Goal: Task Accomplishment & Management: Complete application form

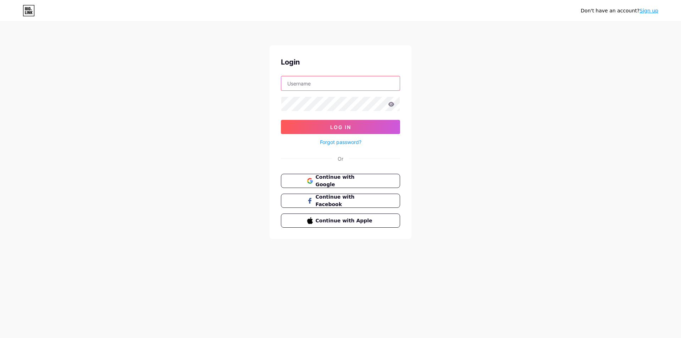
click at [317, 86] on input "text" at bounding box center [340, 83] width 118 height 14
click at [438, 103] on div "Don't have an account? Sign up Login Log In Forgot password? Or Continue with G…" at bounding box center [340, 131] width 681 height 262
click at [97, 46] on div "Don't have an account? Sign up Login Log In Forgot password? Or Continue with G…" at bounding box center [340, 131] width 681 height 262
click at [312, 85] on input "text" at bounding box center [340, 83] width 118 height 14
drag, startPoint x: 358, startPoint y: 84, endPoint x: 248, endPoint y: 84, distance: 109.9
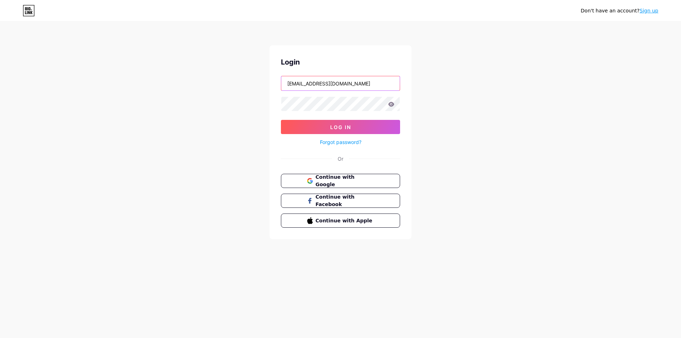
click at [249, 85] on div "Don't have an account? Sign up Login [EMAIL_ADDRESS][DOMAIN_NAME] Log In Forgot…" at bounding box center [340, 131] width 681 height 262
type input "[EMAIL_ADDRESS][DOMAIN_NAME]"
click at [281, 120] on button "Log In" at bounding box center [340, 127] width 119 height 14
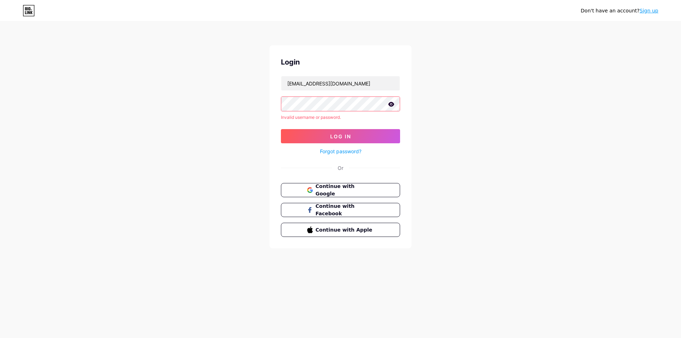
click at [391, 104] on icon at bounding box center [391, 104] width 6 height 5
click at [391, 104] on icon at bounding box center [390, 104] width 7 height 7
click at [366, 84] on input "[EMAIL_ADDRESS][DOMAIN_NAME]" at bounding box center [340, 83] width 118 height 14
click at [368, 133] on button "Log In" at bounding box center [340, 136] width 119 height 14
click at [457, 135] on div "Don't have an account? Sign up Login [EMAIL_ADDRESS][DOMAIN_NAME] Invalid usern…" at bounding box center [340, 135] width 681 height 271
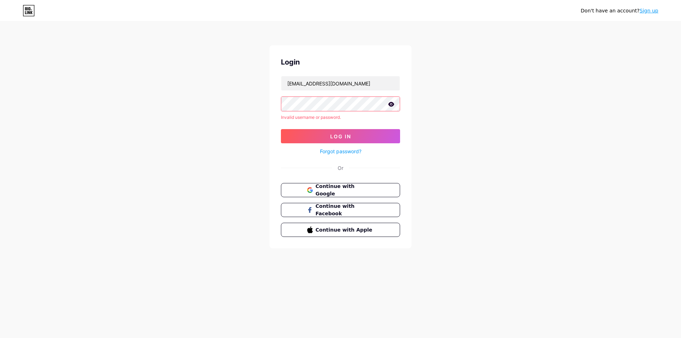
click at [478, 166] on div "Don't have an account? Sign up Login [EMAIL_ADDRESS][DOMAIN_NAME] Invalid usern…" at bounding box center [340, 135] width 681 height 271
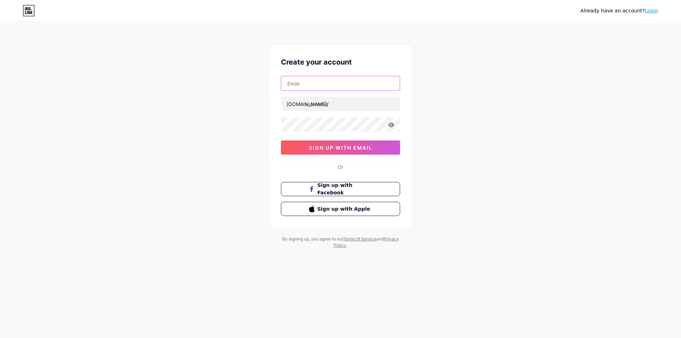
click at [352, 80] on input "text" at bounding box center [340, 83] width 118 height 14
type input "[EMAIL_ADDRESS][DOMAIN_NAME]"
click at [348, 106] on input "text" at bounding box center [340, 104] width 118 height 14
type input "chloeybeautyservices"
click at [393, 125] on icon at bounding box center [391, 124] width 6 height 5
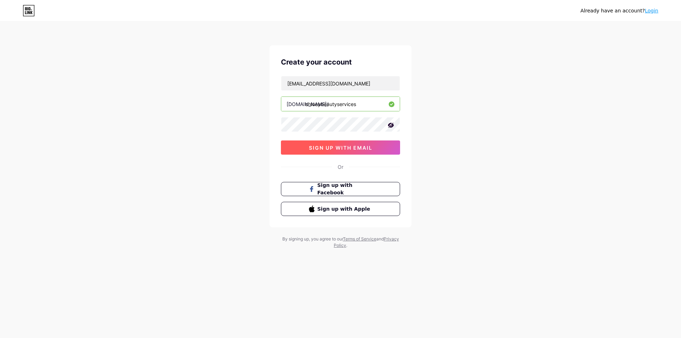
click at [359, 146] on span "sign up with email" at bounding box center [340, 148] width 63 height 6
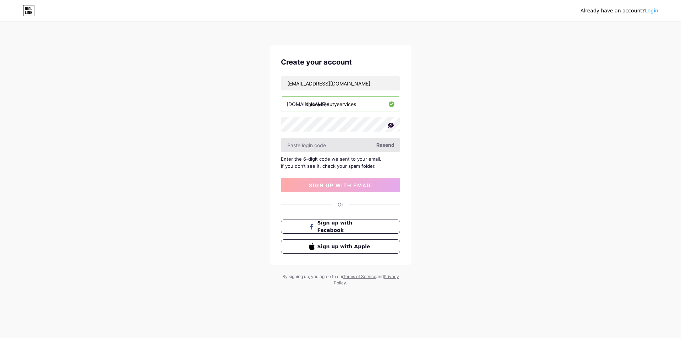
click at [362, 145] on input "text" at bounding box center [340, 145] width 118 height 14
type input "584001"
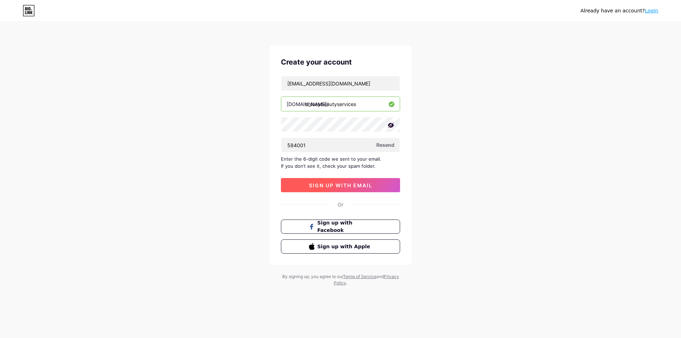
click at [351, 190] on button "sign up with email" at bounding box center [340, 185] width 119 height 14
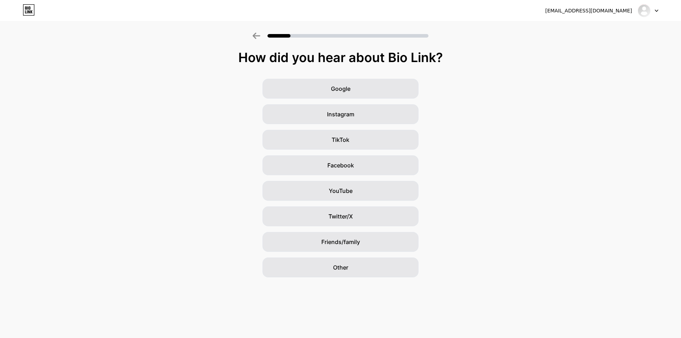
click at [474, 144] on div "Google Instagram TikTok Facebook YouTube Twitter/X Friends/family Other" at bounding box center [340, 178] width 681 height 198
click at [343, 267] on span "Other" at bounding box center [340, 267] width 15 height 9
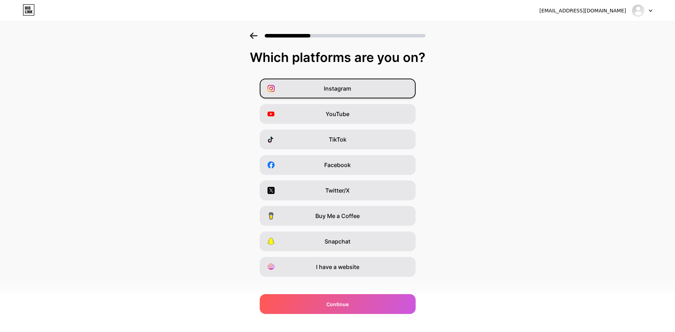
click at [351, 89] on span "Instagram" at bounding box center [337, 88] width 27 height 9
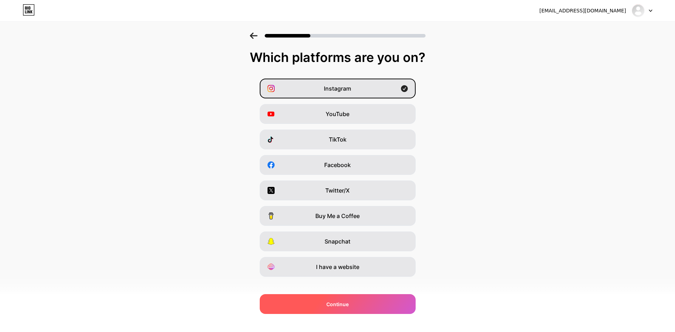
click at [363, 304] on div "Continue" at bounding box center [338, 305] width 156 height 20
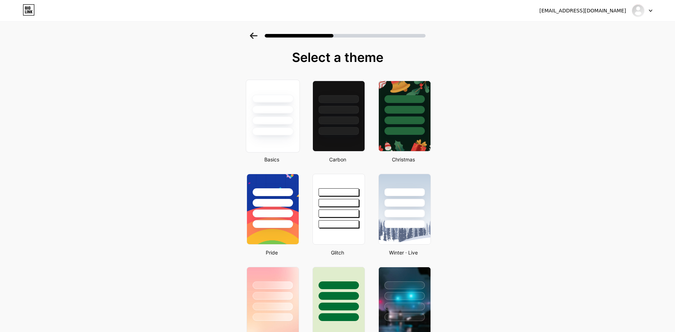
click at [284, 133] on div at bounding box center [272, 132] width 41 height 8
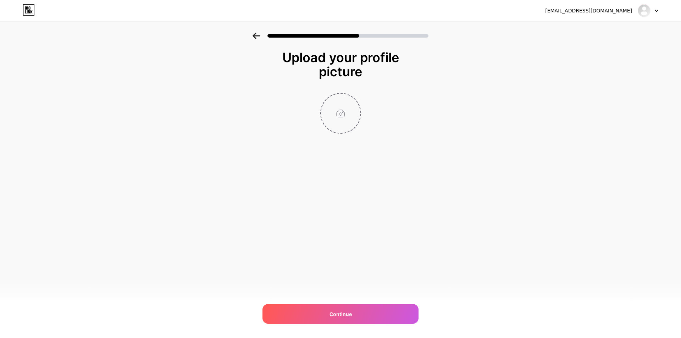
click at [341, 113] on input "file" at bounding box center [340, 113] width 39 height 39
click at [350, 317] on span "Continue" at bounding box center [340, 313] width 22 height 7
click at [330, 127] on input "file" at bounding box center [340, 113] width 39 height 39
click at [424, 138] on div "Upload your profile picture Please upload a profile image Continue" at bounding box center [340, 106] width 681 height 146
click at [652, 10] on div at bounding box center [647, 10] width 21 height 13
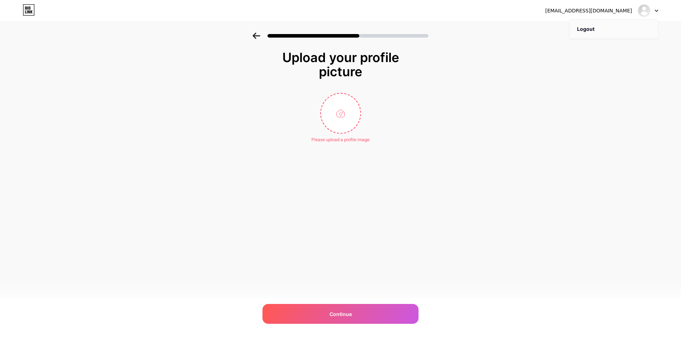
click at [597, 30] on li "Logout" at bounding box center [614, 28] width 88 height 19
